Goal: Download file/media

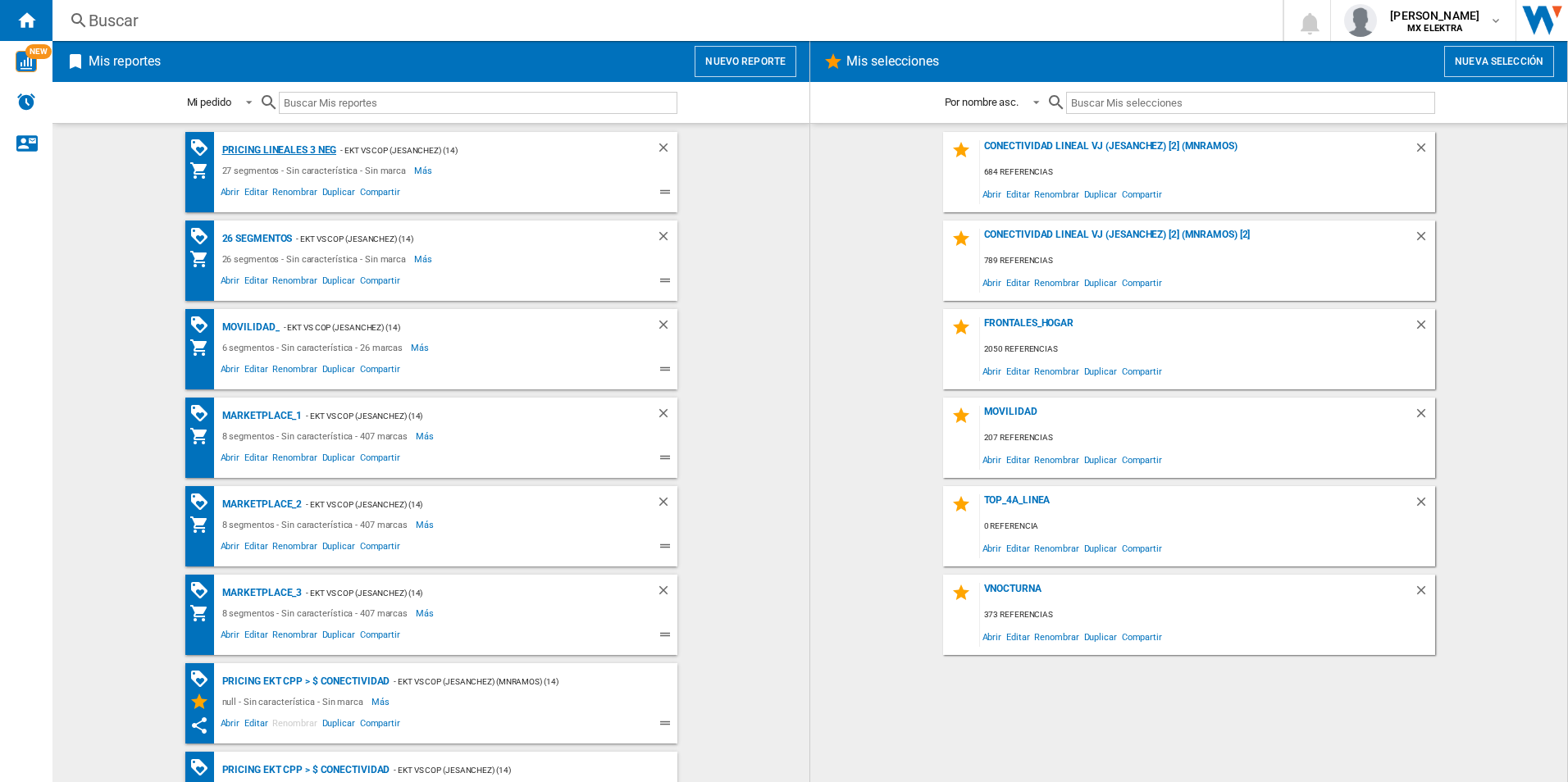
click at [267, 141] on div "Pricing lineales 3 neg" at bounding box center [277, 151] width 118 height 21
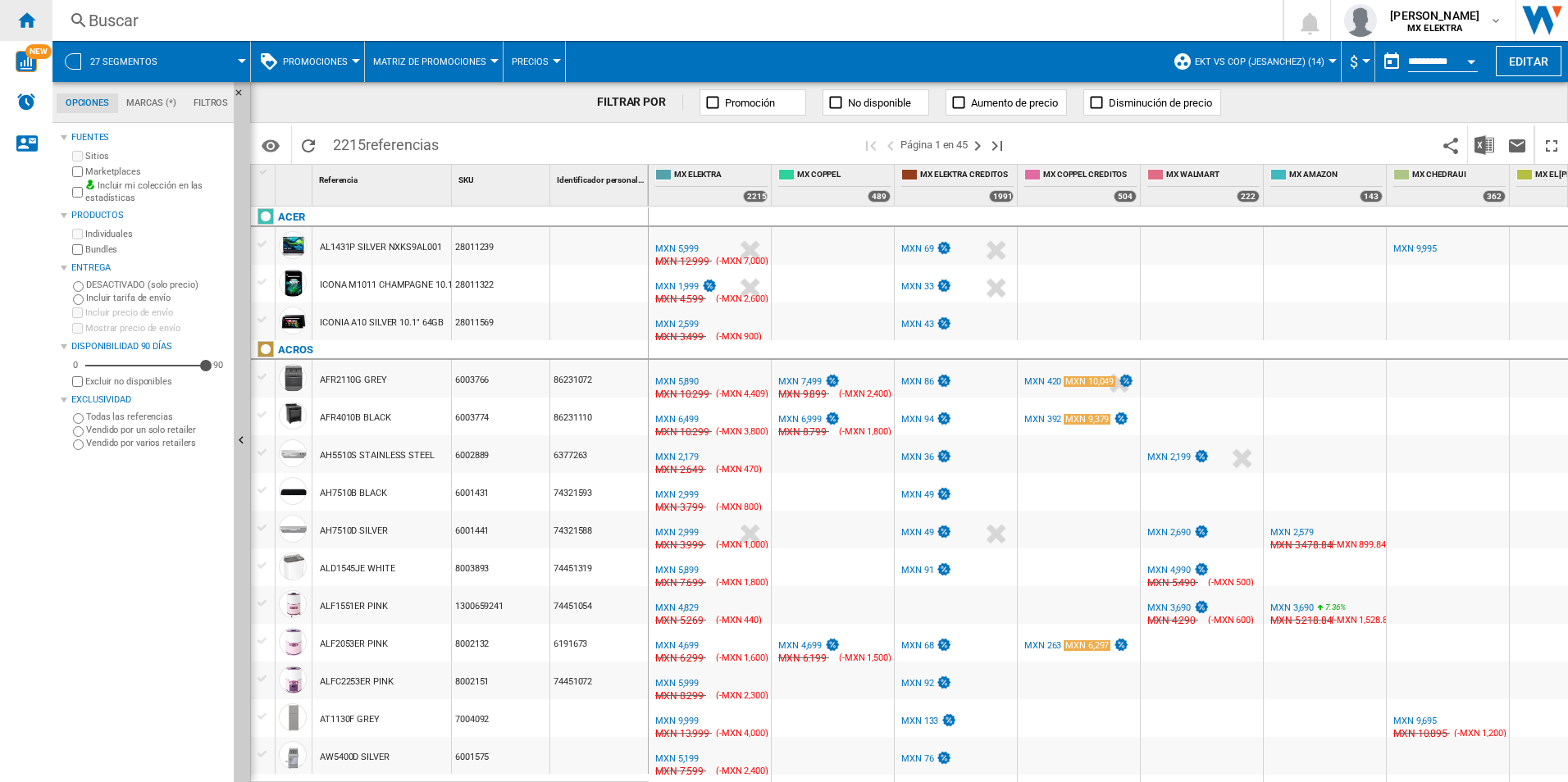
click at [11, 24] on div "Inicio" at bounding box center [26, 20] width 53 height 41
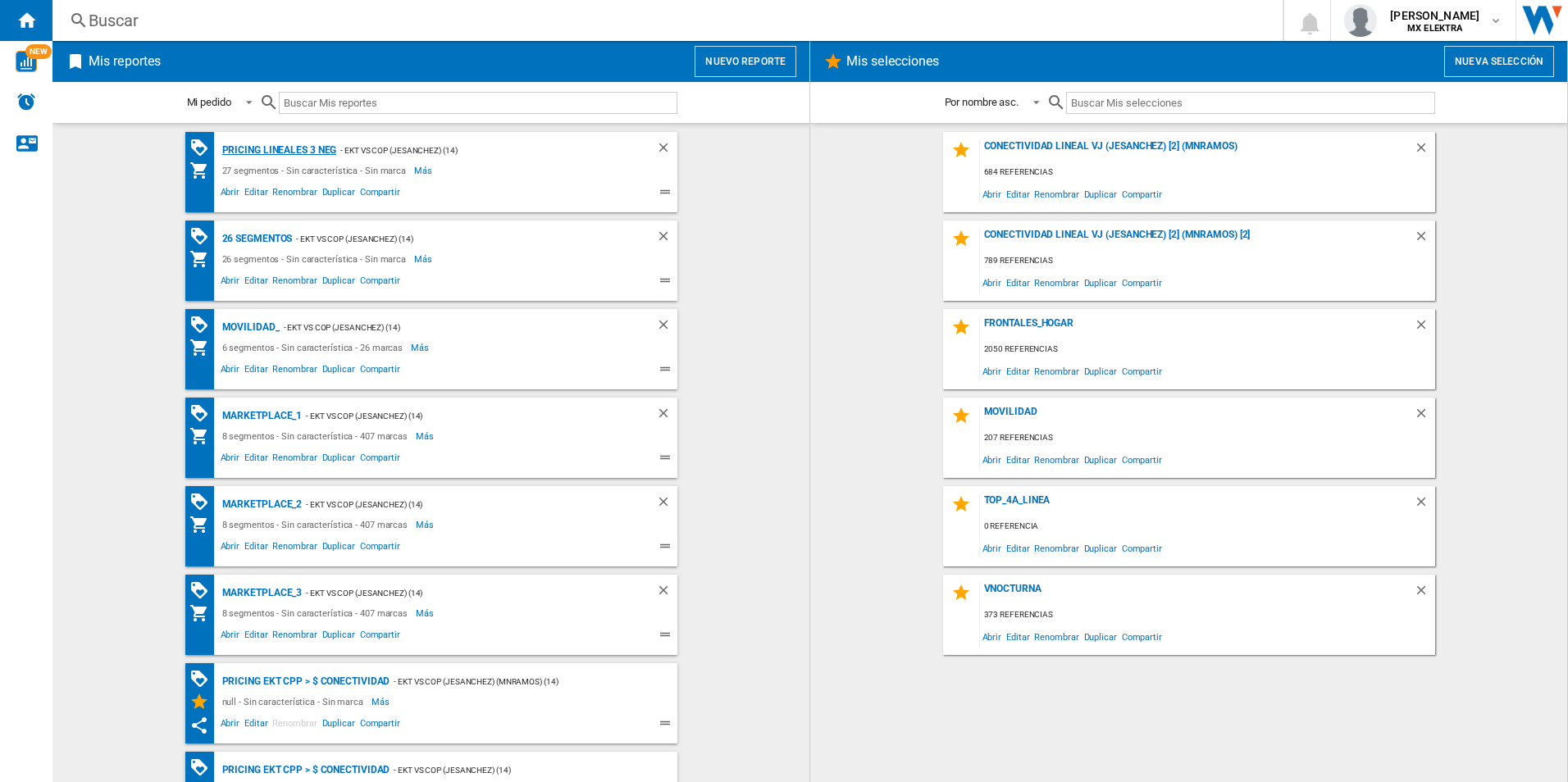
click at [260, 152] on div "Pricing lineales 3 neg" at bounding box center [277, 151] width 118 height 21
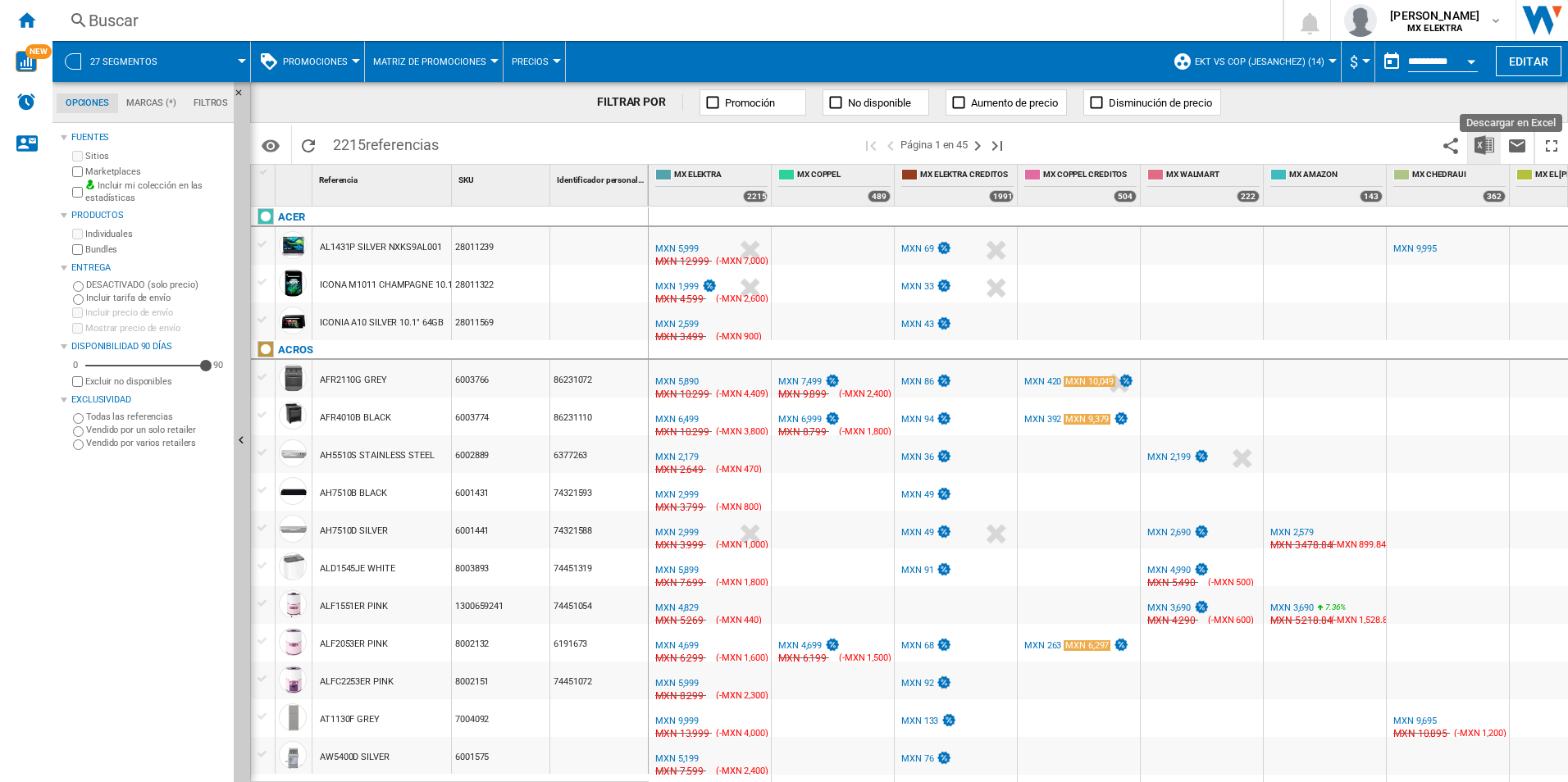
click at [1493, 140] on img "Descargar en Excel" at bounding box center [1484, 144] width 20 height 20
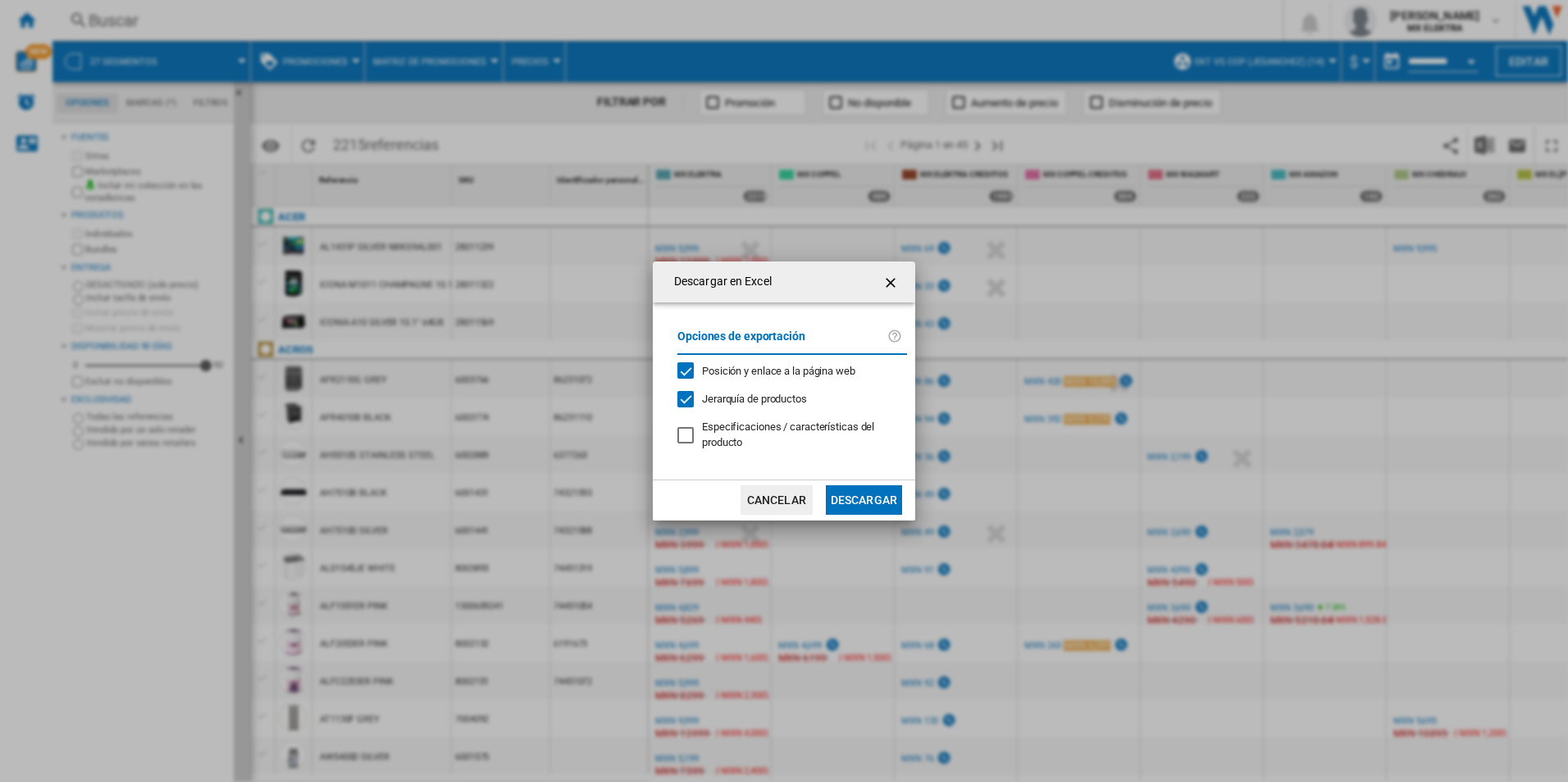
click at [855, 494] on button "Descargar" at bounding box center [864, 500] width 76 height 29
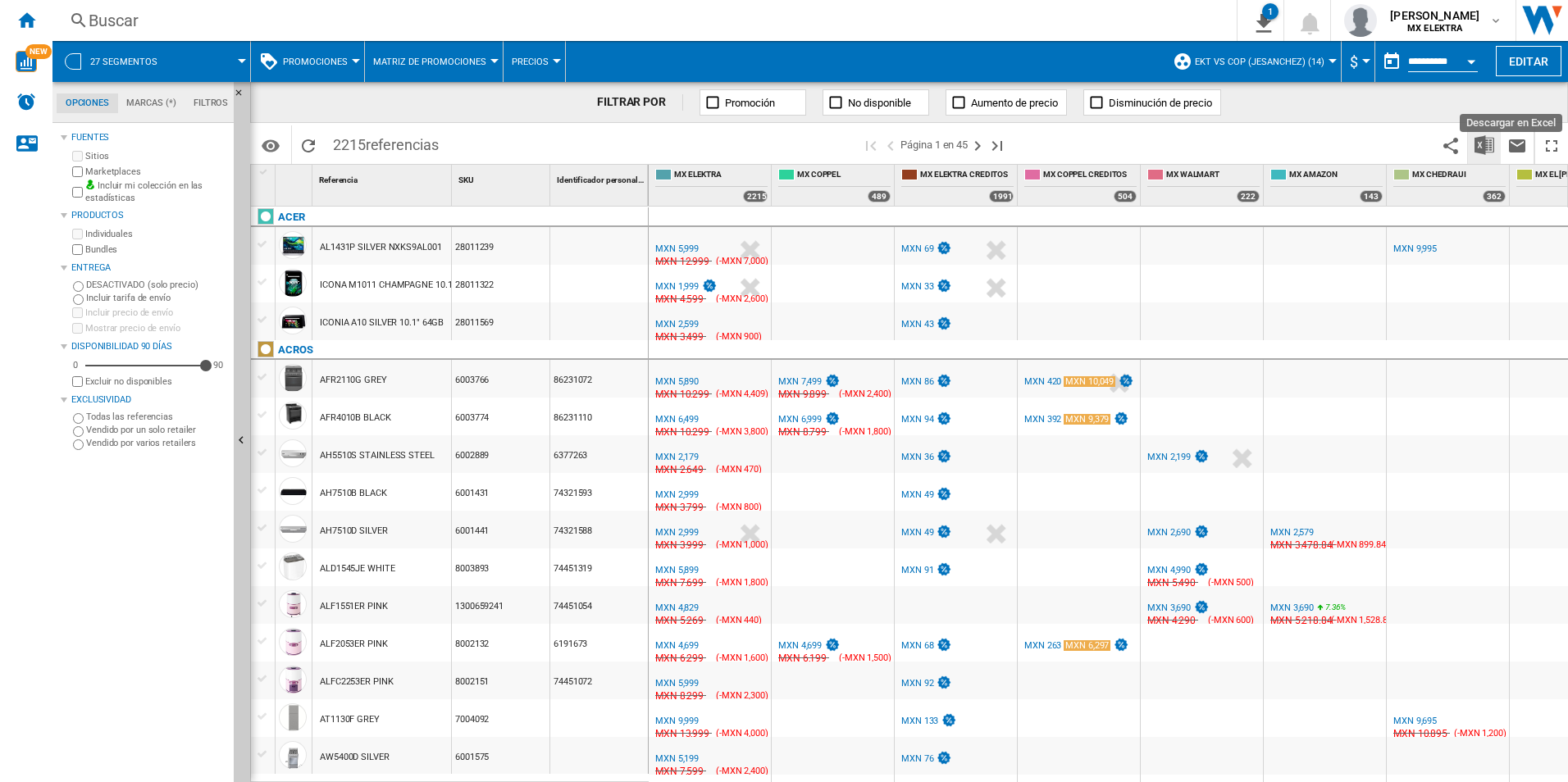
click at [1480, 141] on img "Descargar en Excel" at bounding box center [1484, 144] width 20 height 20
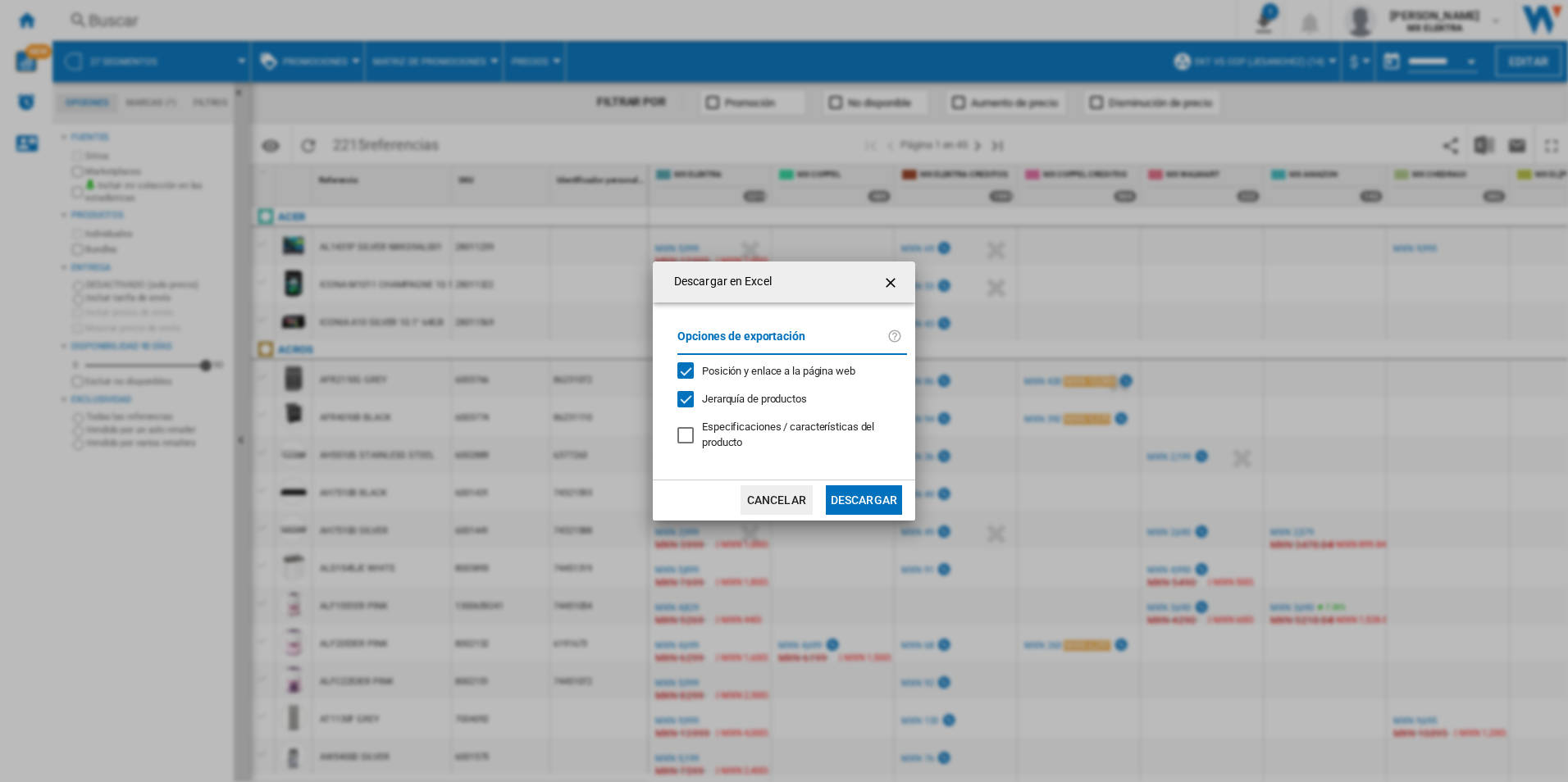
click at [870, 495] on button "Descargar" at bounding box center [864, 500] width 76 height 29
